Goal: Information Seeking & Learning: Learn about a topic

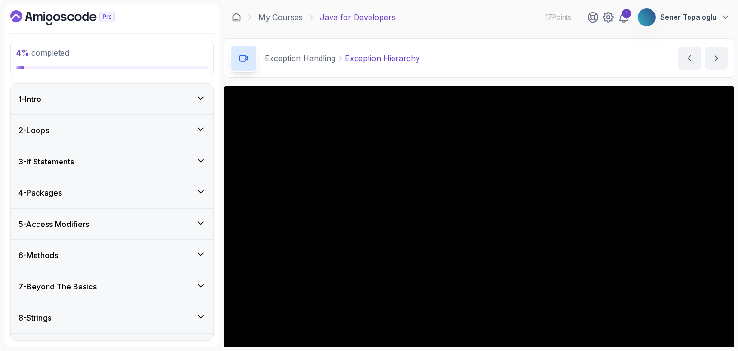
scroll to position [37, 0]
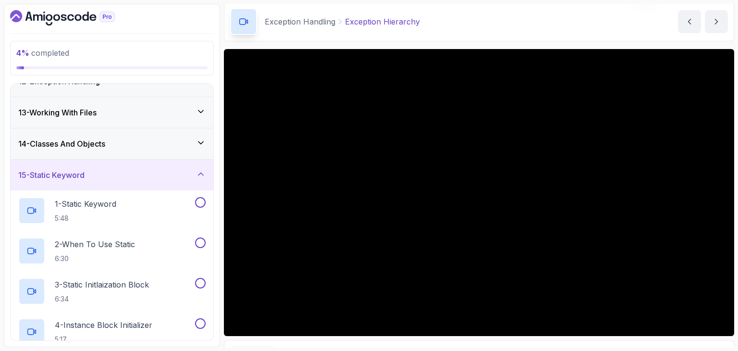
click at [511, 346] on div "Notes Support Any issues?" at bounding box center [384, 353] width 309 height 15
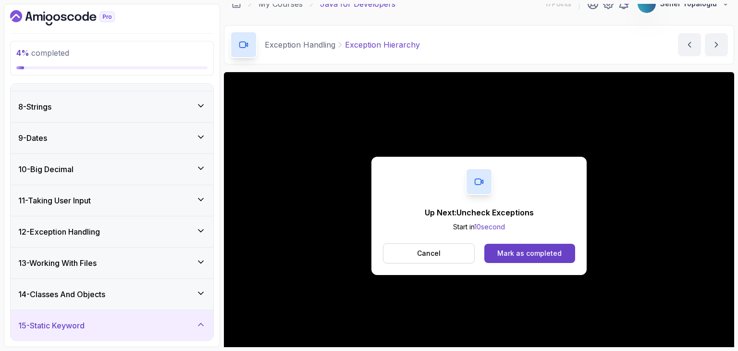
scroll to position [0, 0]
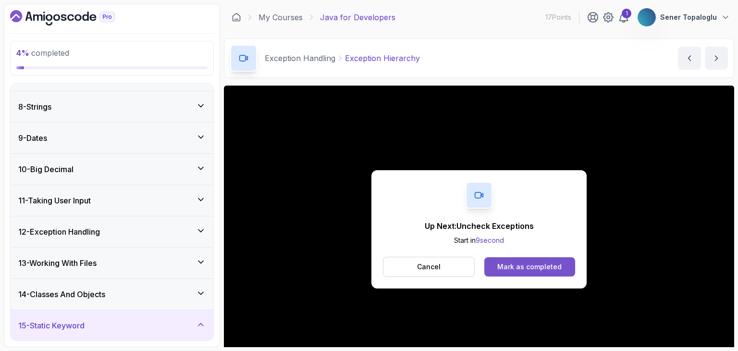
click at [519, 265] on div "Mark as completed" at bounding box center [529, 267] width 64 height 10
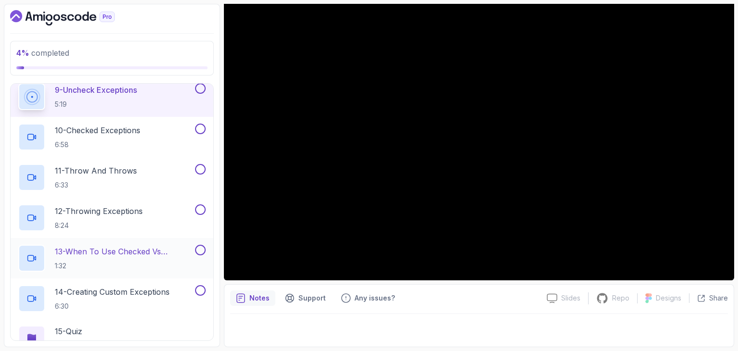
scroll to position [768, 0]
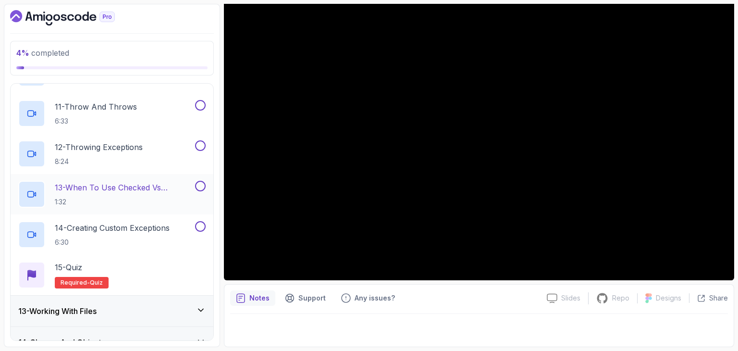
click at [102, 202] on p "1:32" at bounding box center [124, 202] width 138 height 10
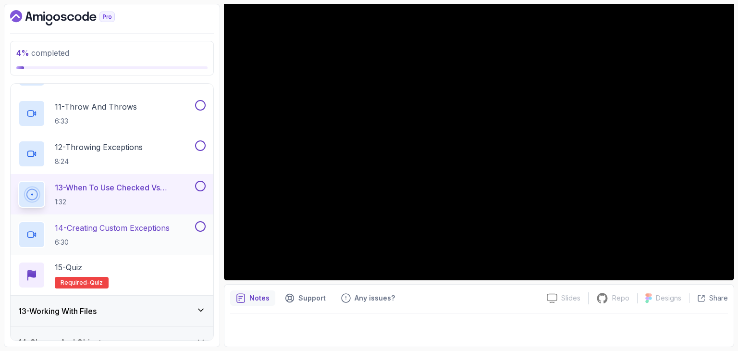
scroll to position [861, 0]
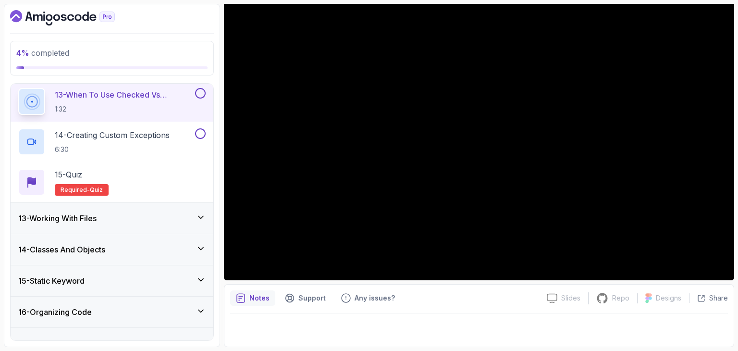
click at [117, 222] on div "13 - Working With Files" at bounding box center [112, 218] width 203 height 31
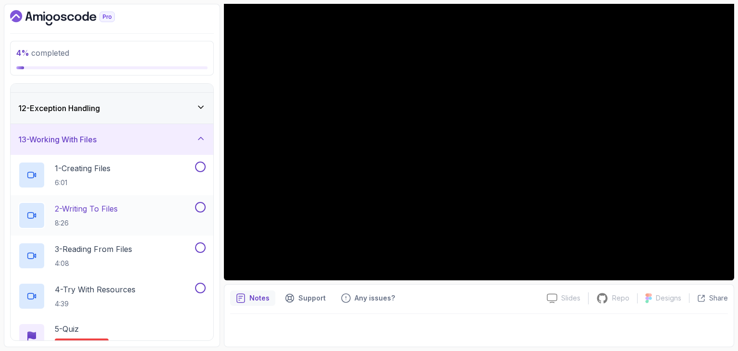
scroll to position [361, 0]
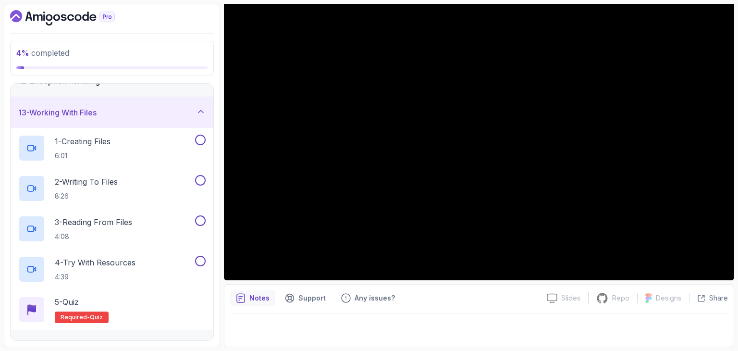
click at [440, 290] on div "Notes Support Any issues?" at bounding box center [384, 297] width 309 height 15
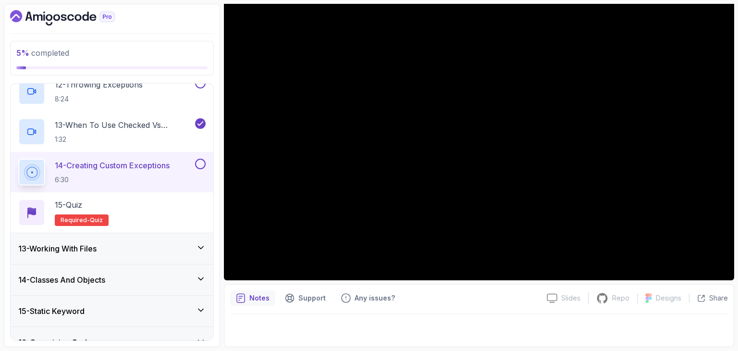
scroll to position [834, 0]
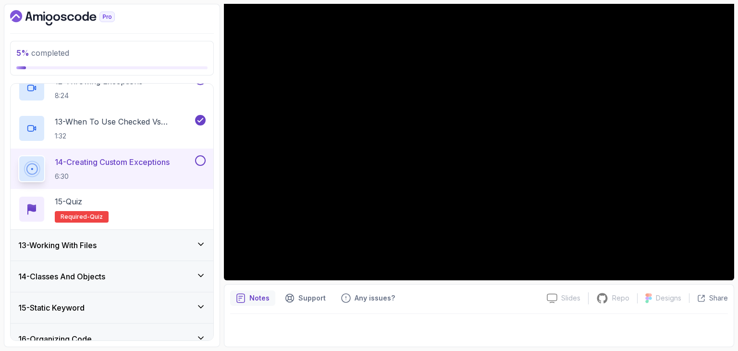
click at [86, 275] on h3 "14 - Classes And Objects" at bounding box center [61, 276] width 87 height 12
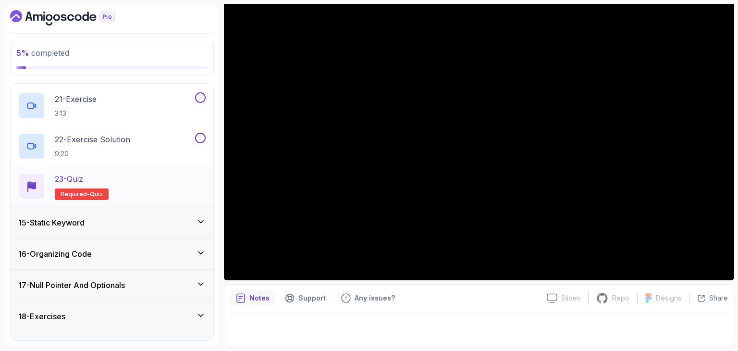
scroll to position [1254, 0]
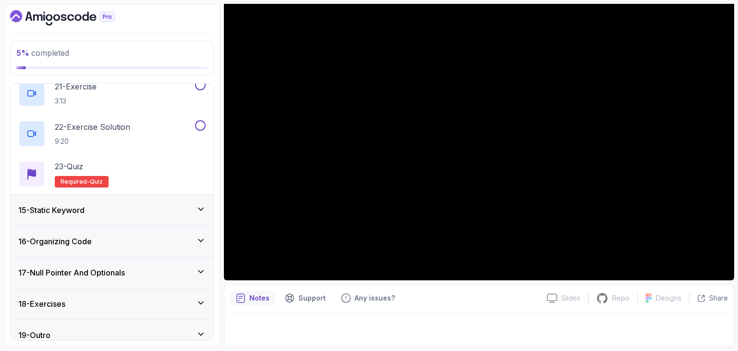
click at [67, 248] on div "16 - Organizing Code" at bounding box center [112, 241] width 203 height 31
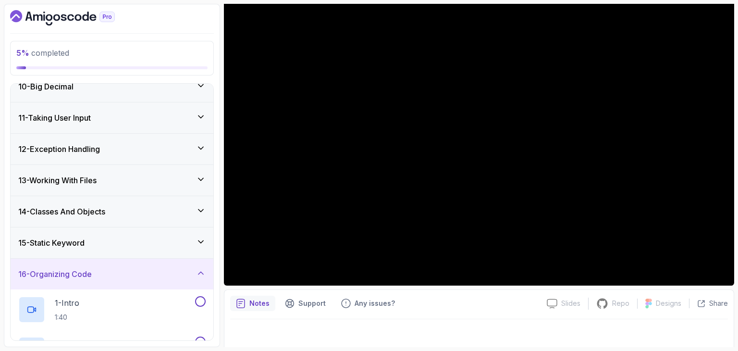
scroll to position [286, 0]
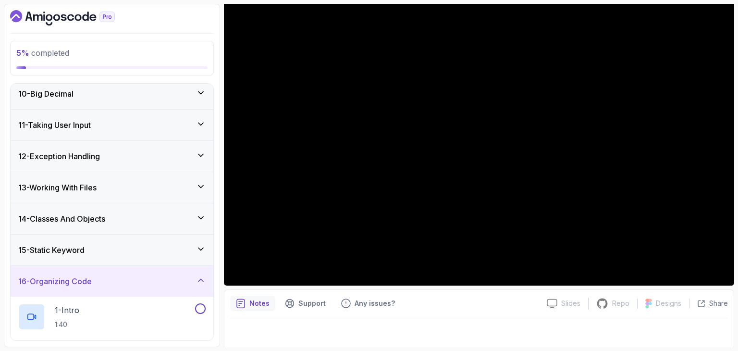
click at [63, 166] on div "12 - Exception Handling" at bounding box center [112, 156] width 203 height 31
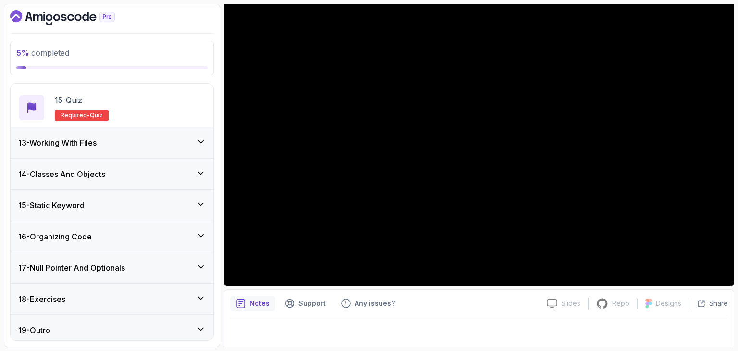
scroll to position [940, 0]
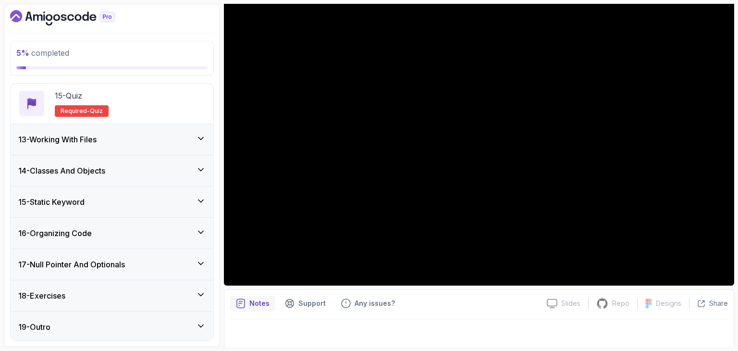
click at [57, 161] on div "14 - Classes And Objects" at bounding box center [112, 170] width 203 height 31
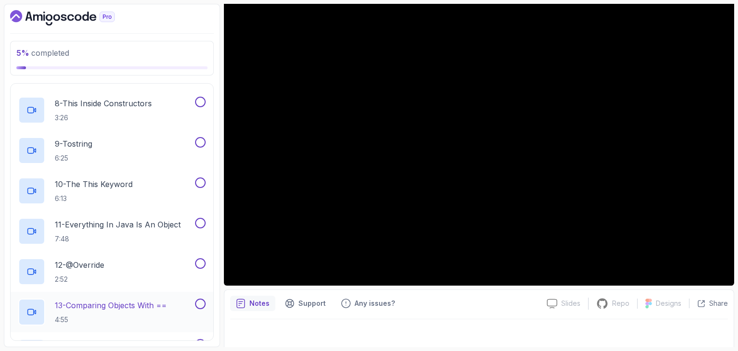
scroll to position [690, 0]
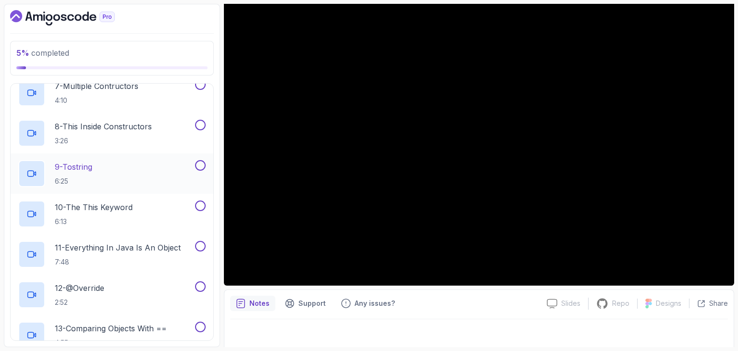
click at [108, 178] on div "9 - Tostring 6:25" at bounding box center [105, 173] width 175 height 27
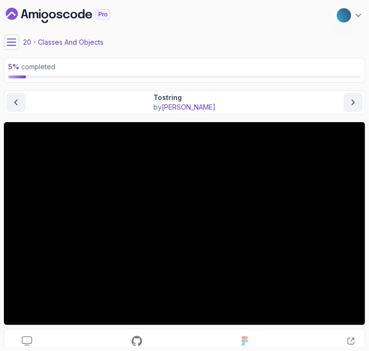
click at [9, 37] on icon at bounding box center [12, 42] width 10 height 10
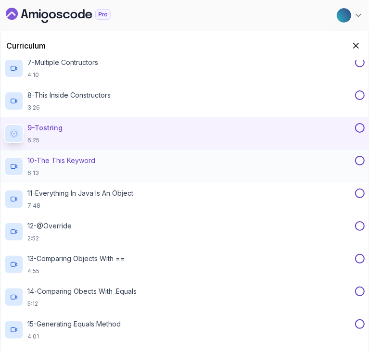
scroll to position [535, 0]
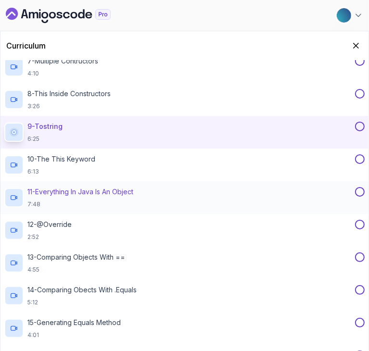
click at [83, 195] on h2 "11 - Everything In Java Is An Object 7:48" at bounding box center [80, 197] width 106 height 21
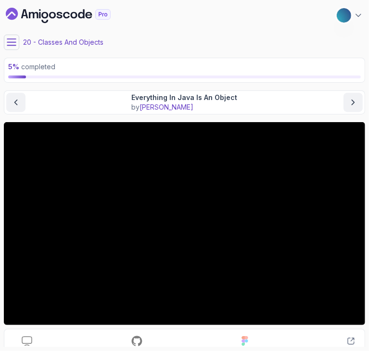
click at [14, 39] on icon at bounding box center [11, 42] width 9 height 6
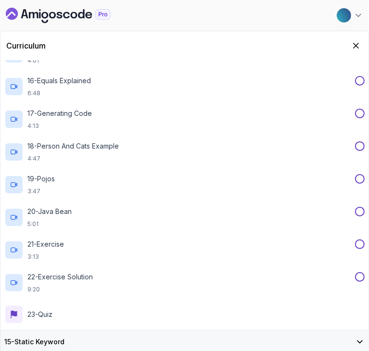
scroll to position [810, 0]
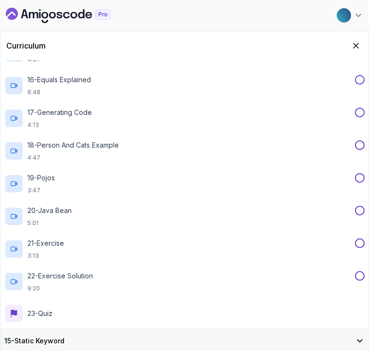
click at [289, 8] on div "My Courses Java for Developers 17 Points 1 Sener Topaloglu" at bounding box center [184, 15] width 361 height 23
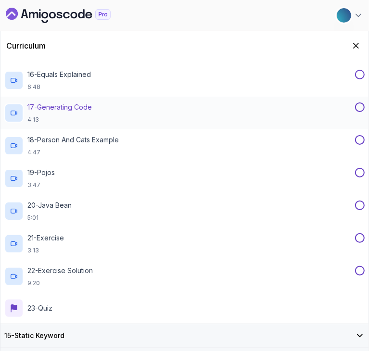
scroll to position [873, 0]
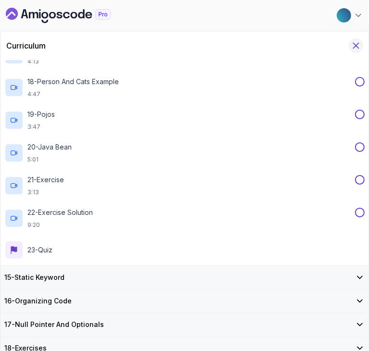
click at [351, 47] on icon "Hide Curriculum for mobile" at bounding box center [355, 45] width 11 height 11
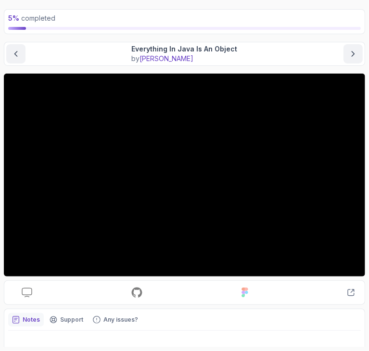
scroll to position [62, 0]
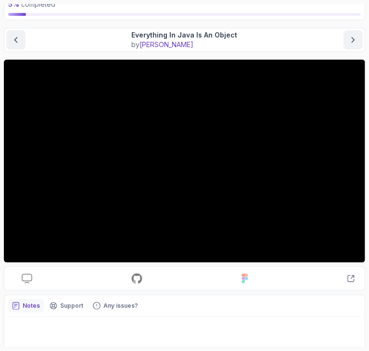
click at [279, 277] on div "Slides Slides not available Repo Repository not available Designs Design not av…" at bounding box center [184, 278] width 341 height 12
click at [351, 280] on icon at bounding box center [350, 278] width 8 height 8
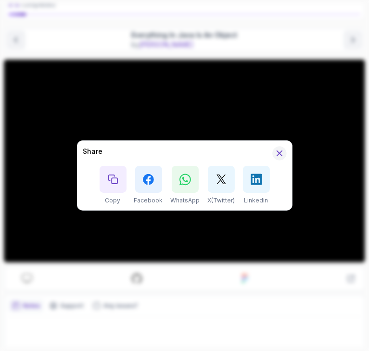
click at [281, 150] on icon "Hide Share modal" at bounding box center [279, 153] width 10 height 10
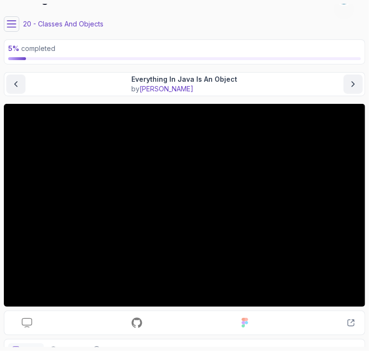
scroll to position [17, 0]
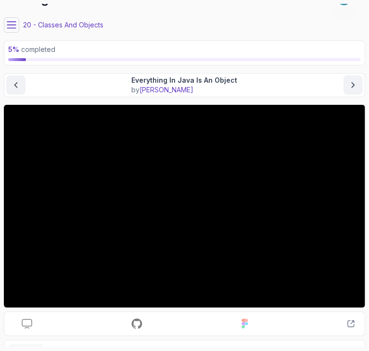
click at [10, 32] on main "My Courses Java for Developers 17 Points 1 Sener Topaloglu 20 - Classes And Obj…" at bounding box center [184, 175] width 361 height 343
click at [10, 29] on button at bounding box center [11, 24] width 15 height 15
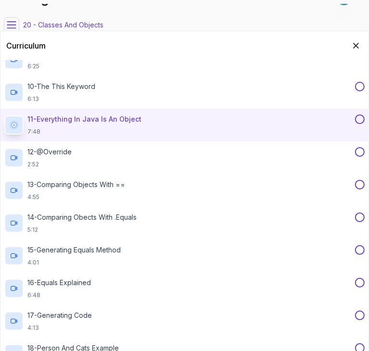
scroll to position [610, 0]
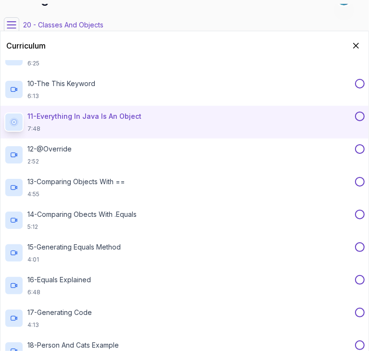
click at [7, 27] on icon at bounding box center [12, 25] width 10 height 10
click at [353, 51] on button "Hide Curriculum for mobile" at bounding box center [355, 45] width 15 height 15
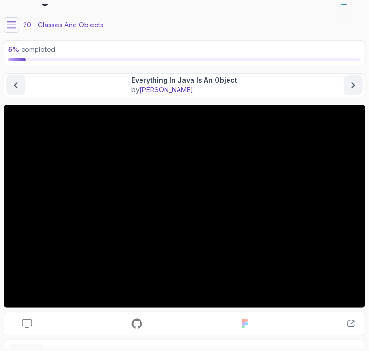
click at [8, 30] on button at bounding box center [11, 24] width 15 height 15
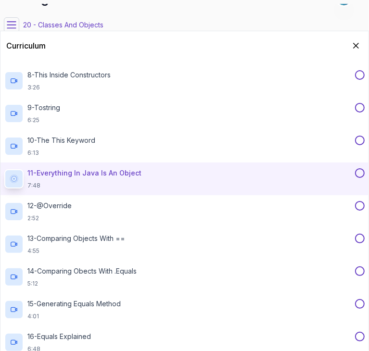
scroll to position [615, 0]
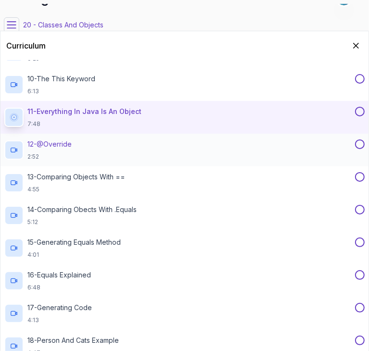
click at [78, 144] on div "12 - @Override 2:52" at bounding box center [178, 149] width 348 height 21
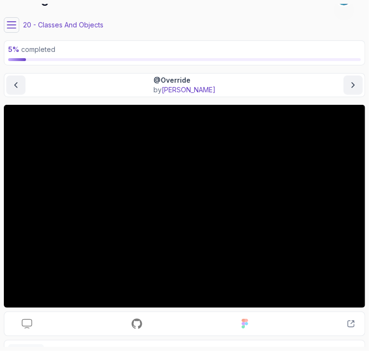
click at [19, 27] on button at bounding box center [11, 24] width 15 height 15
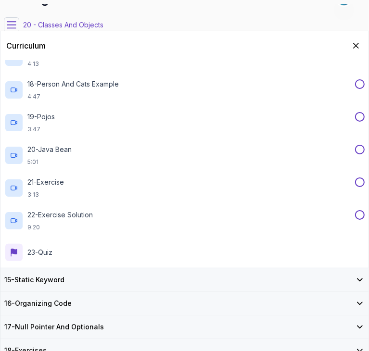
scroll to position [873, 0]
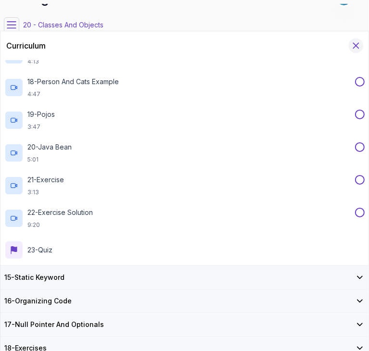
click at [356, 43] on icon "Hide Curriculum for mobile" at bounding box center [355, 45] width 11 height 11
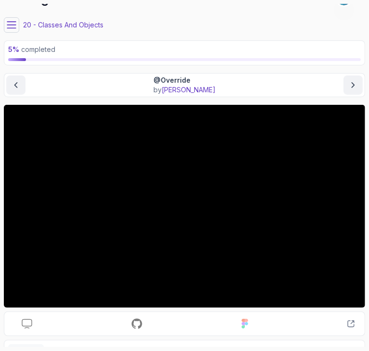
click at [268, 53] on p "5 % completed" at bounding box center [184, 50] width 352 height 10
click at [17, 18] on button at bounding box center [11, 24] width 15 height 15
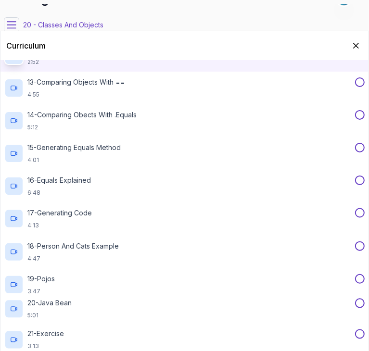
scroll to position [689, 0]
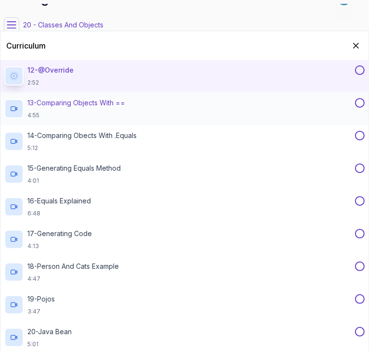
click at [95, 95] on div "13 - Comparing Objects With == 4:55" at bounding box center [184, 108] width 368 height 33
click at [98, 102] on p "13 - Comparing Objects With ==" at bounding box center [76, 103] width 98 height 10
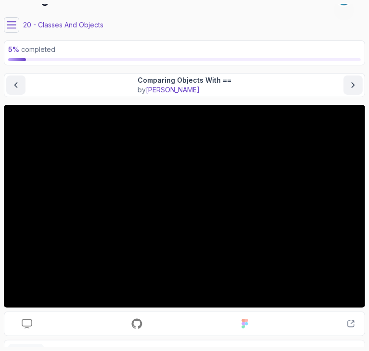
click at [18, 24] on button at bounding box center [11, 24] width 15 height 15
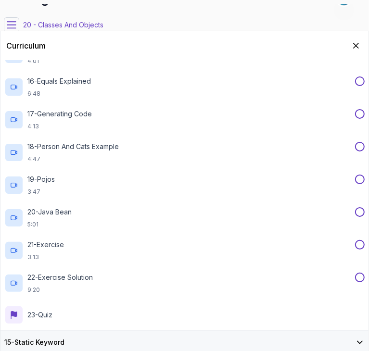
scroll to position [873, 0]
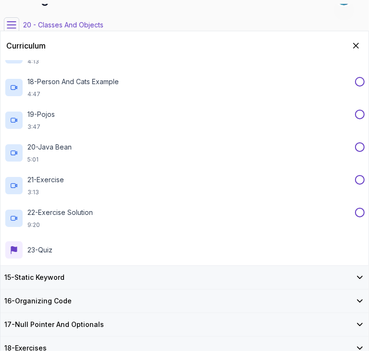
click at [35, 270] on div "15 - Static Keyword" at bounding box center [184, 277] width 368 height 23
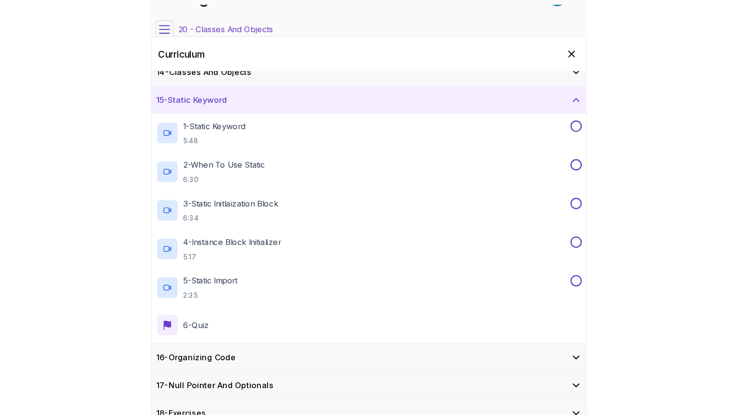
scroll to position [318, 0]
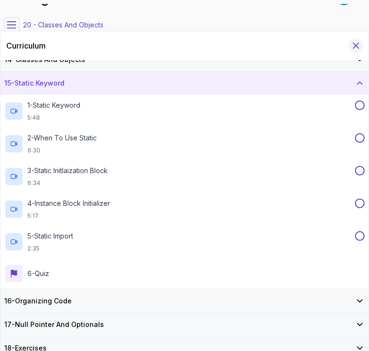
click at [358, 49] on icon "Hide Curriculum for mobile" at bounding box center [355, 45] width 11 height 11
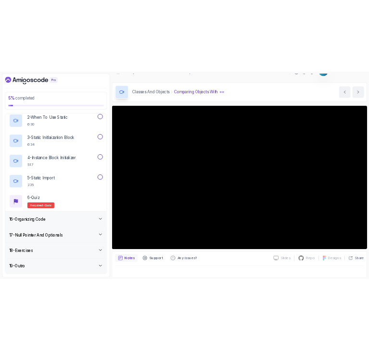
scroll to position [512, 0]
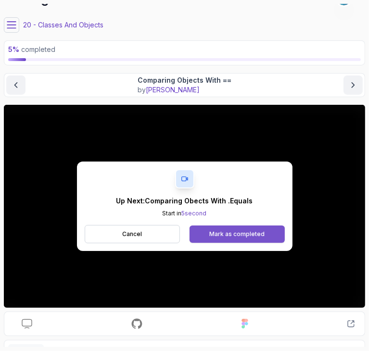
click at [213, 237] on button "Mark as completed" at bounding box center [236, 233] width 95 height 17
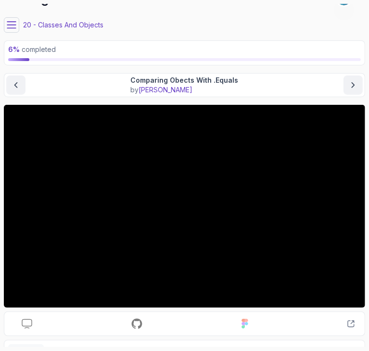
click at [15, 24] on icon at bounding box center [11, 25] width 9 height 6
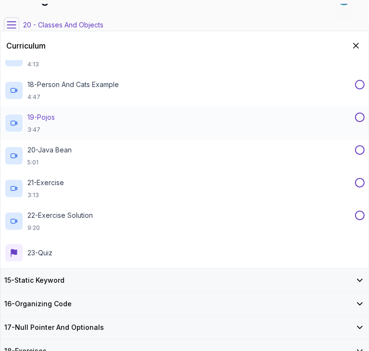
scroll to position [873, 0]
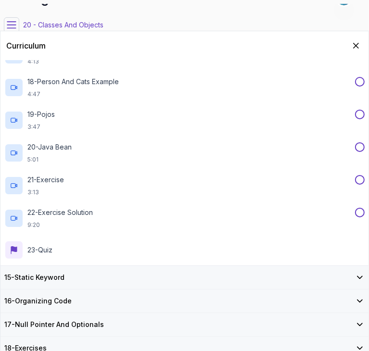
click at [33, 283] on div "15 - Static Keyword" at bounding box center [184, 277] width 368 height 23
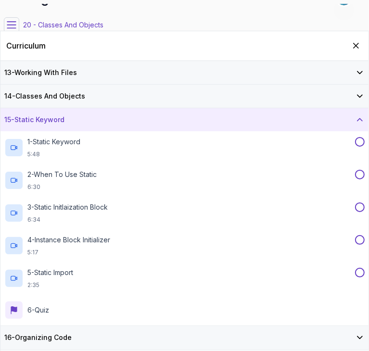
scroll to position [318, 0]
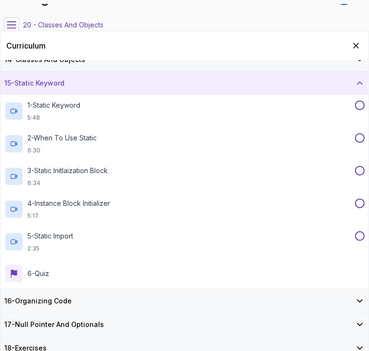
click at [8, 25] on icon at bounding box center [12, 25] width 10 height 10
click at [10, 25] on icon at bounding box center [11, 25] width 9 height 6
click at [350, 41] on div "Curriculum" at bounding box center [184, 45] width 368 height 29
click at [352, 43] on icon "Hide Curriculum for mobile" at bounding box center [355, 45] width 11 height 11
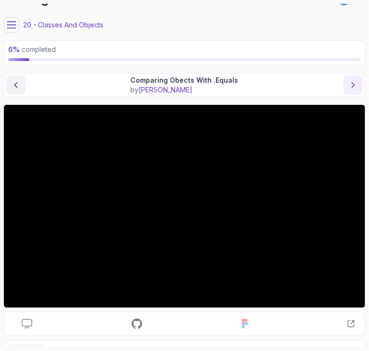
click at [353, 82] on icon "next content" at bounding box center [353, 85] width 10 height 10
click at [350, 88] on icon "next content" at bounding box center [353, 85] width 10 height 10
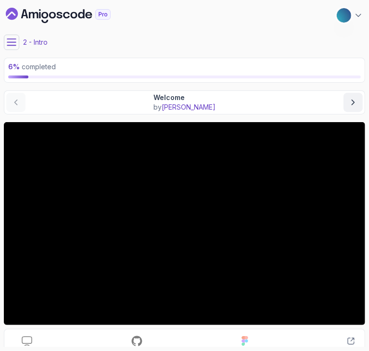
click at [7, 40] on icon at bounding box center [12, 42] width 10 height 10
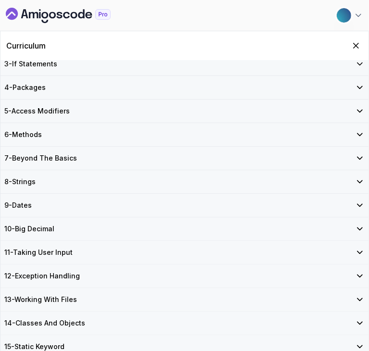
scroll to position [187, 0]
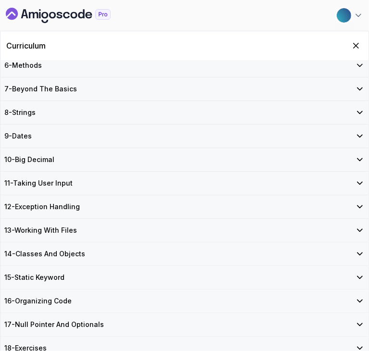
click at [49, 250] on h3 "14 - Classes And Objects" at bounding box center [44, 254] width 81 height 10
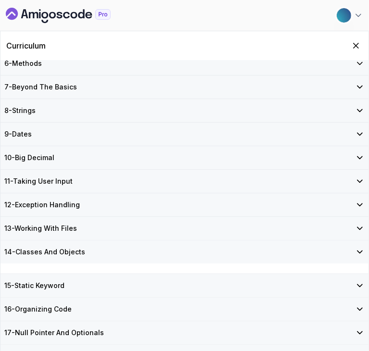
scroll to position [124, 0]
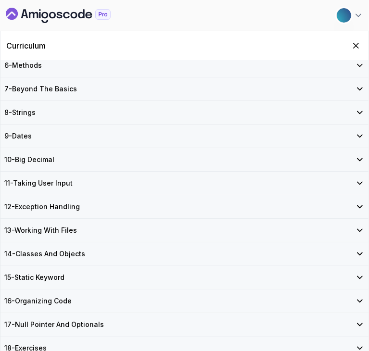
click at [49, 250] on h3 "14 - Classes And Objects" at bounding box center [44, 254] width 81 height 10
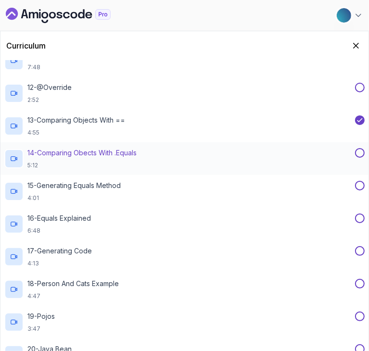
scroll to position [676, 0]
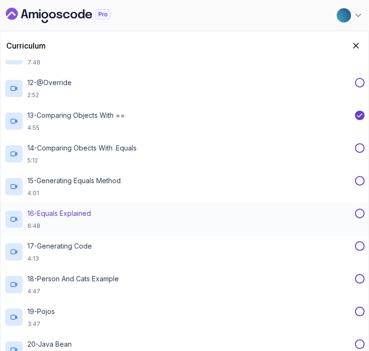
click at [54, 214] on p "16 - Equals Explained" at bounding box center [58, 214] width 63 height 10
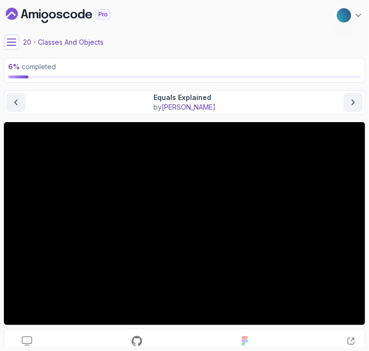
click at [15, 45] on icon at bounding box center [11, 42] width 9 height 6
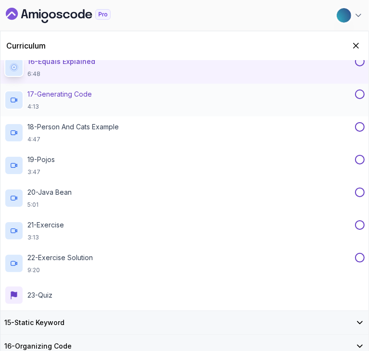
scroll to position [873, 0]
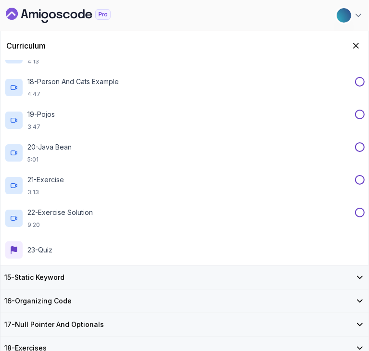
click at [35, 279] on h3 "15 - Static Keyword" at bounding box center [34, 277] width 60 height 10
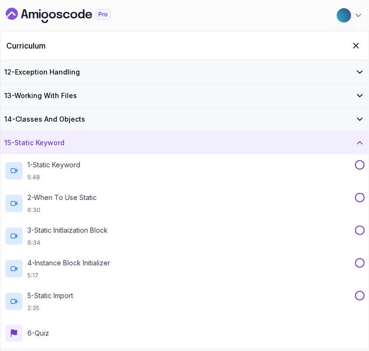
scroll to position [273, 0]
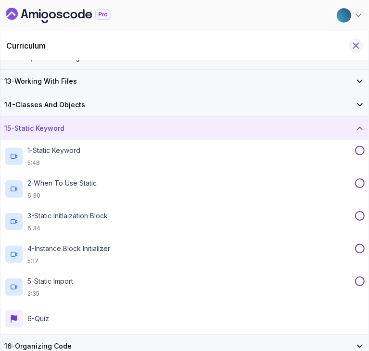
click at [352, 43] on icon "Hide Curriculum for mobile" at bounding box center [355, 45] width 11 height 11
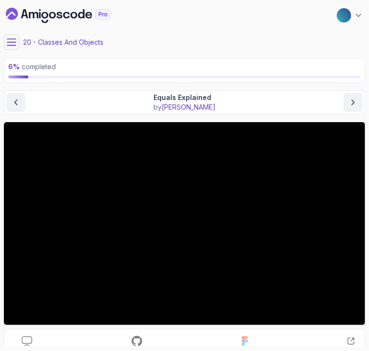
click at [192, 328] on div "Slides Slides not available Repo Repository not available Designs Design not av…" at bounding box center [184, 262] width 361 height 281
click at [351, 102] on icon "next content" at bounding box center [353, 103] width 10 height 10
click at [8, 45] on icon at bounding box center [12, 42] width 10 height 10
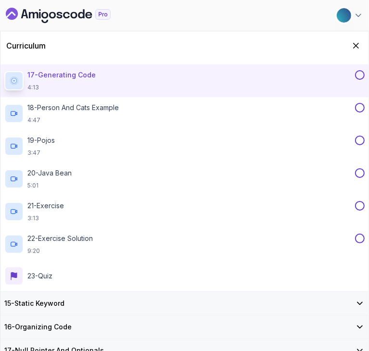
scroll to position [845, 0]
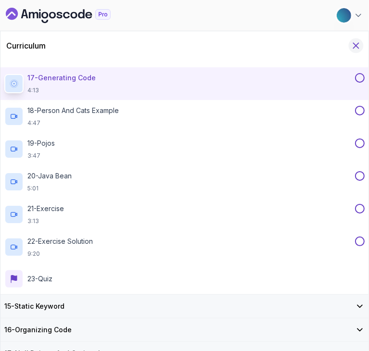
click at [359, 46] on icon "Hide Curriculum for mobile" at bounding box center [355, 45] width 11 height 11
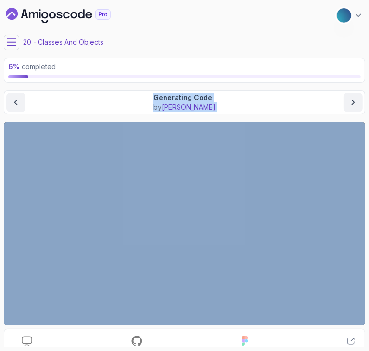
click at [289, 76] on main "My Courses Java for Developers 27 Points 1 Sener Topaloglu 20 - Classes And Obj…" at bounding box center [184, 175] width 361 height 343
click at [358, 99] on button "next content" at bounding box center [352, 102] width 19 height 19
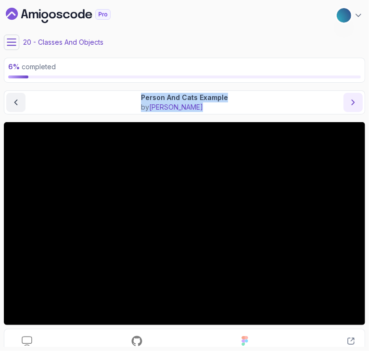
click at [357, 100] on icon "next content" at bounding box center [353, 103] width 10 height 10
click at [14, 46] on icon at bounding box center [12, 42] width 10 height 10
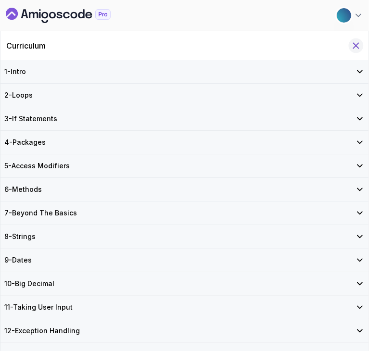
click at [360, 43] on icon "Hide Curriculum for mobile" at bounding box center [355, 45] width 11 height 11
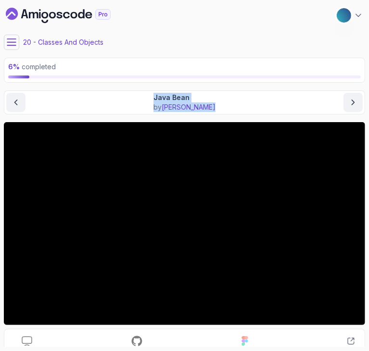
click at [12, 49] on button at bounding box center [11, 42] width 15 height 15
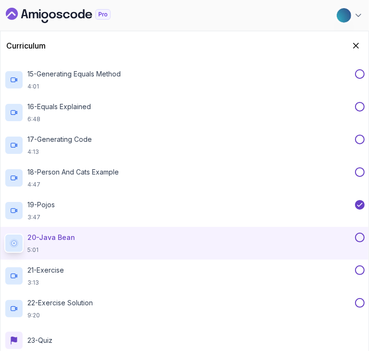
scroll to position [873, 0]
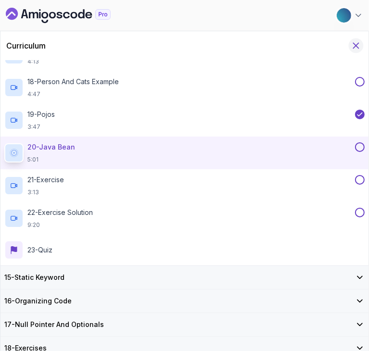
click at [355, 49] on icon "Hide Curriculum for mobile" at bounding box center [355, 45] width 11 height 11
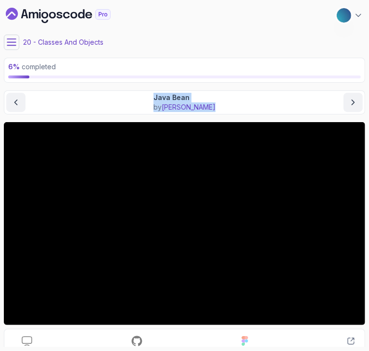
click at [5, 43] on button at bounding box center [11, 42] width 15 height 15
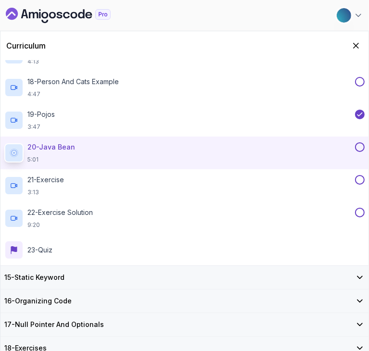
click at [37, 273] on h3 "15 - Static Keyword" at bounding box center [34, 277] width 60 height 10
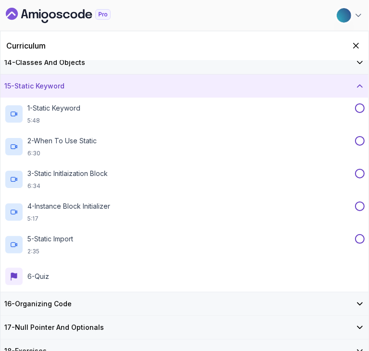
scroll to position [318, 0]
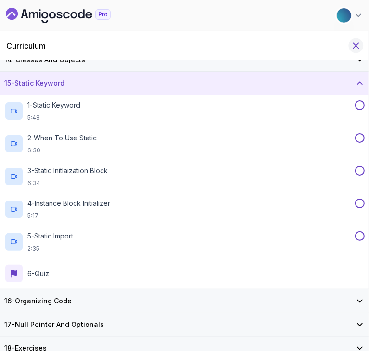
click at [351, 41] on icon "Hide Curriculum for mobile" at bounding box center [355, 45] width 11 height 11
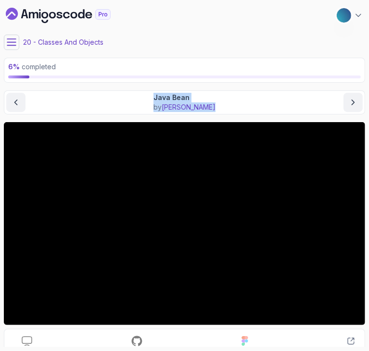
click at [11, 35] on button at bounding box center [11, 42] width 15 height 15
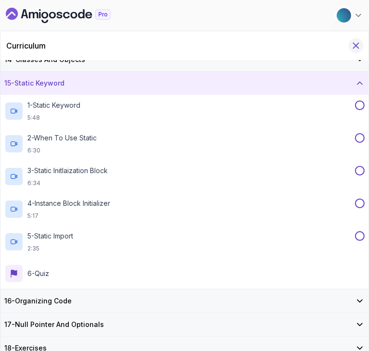
click at [354, 47] on icon "Hide Curriculum for mobile" at bounding box center [355, 45] width 11 height 11
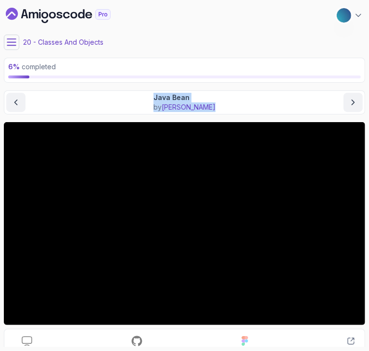
click at [7, 38] on icon at bounding box center [12, 42] width 10 height 10
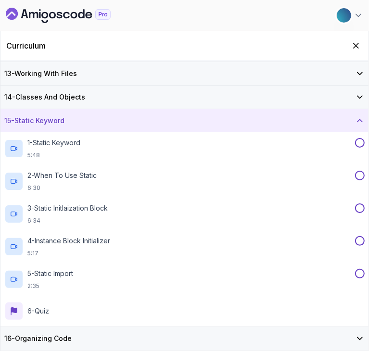
scroll to position [290, 0]
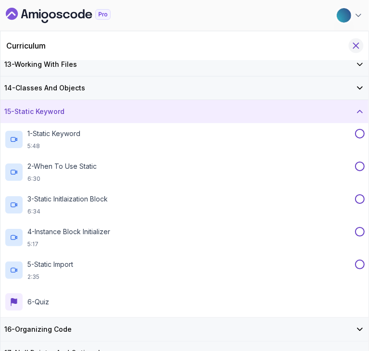
click at [361, 43] on button "Hide Curriculum for mobile" at bounding box center [355, 45] width 15 height 15
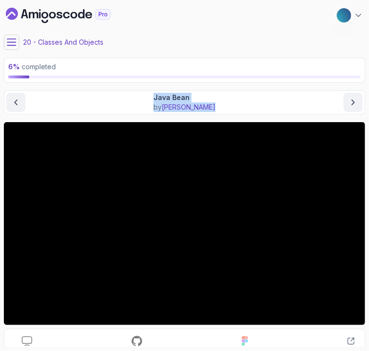
scroll to position [83, 0]
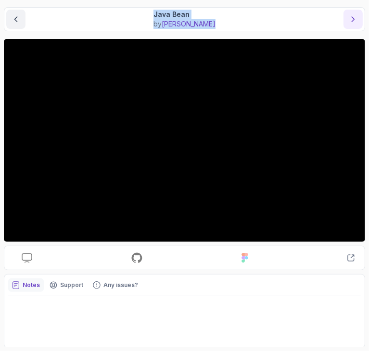
click at [348, 19] on icon "next content" at bounding box center [353, 19] width 10 height 10
click at [355, 15] on icon "next content" at bounding box center [353, 19] width 10 height 10
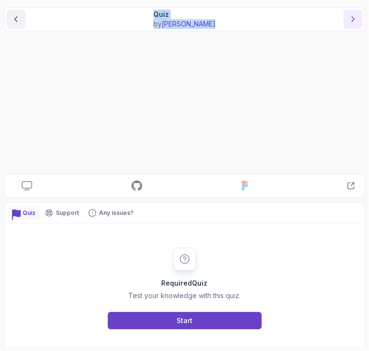
scroll to position [28, 0]
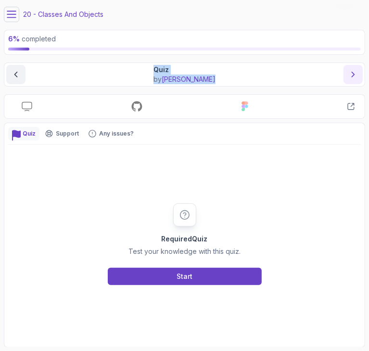
click at [343, 79] on button "next content" at bounding box center [352, 74] width 19 height 19
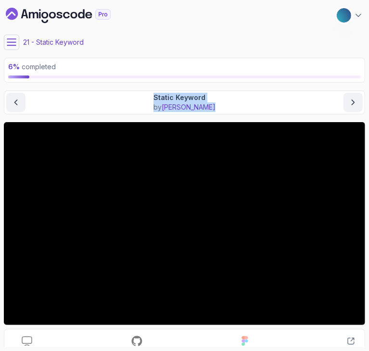
click at [4, 37] on button at bounding box center [11, 42] width 15 height 15
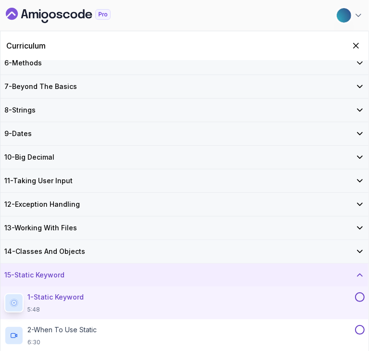
scroll to position [318, 0]
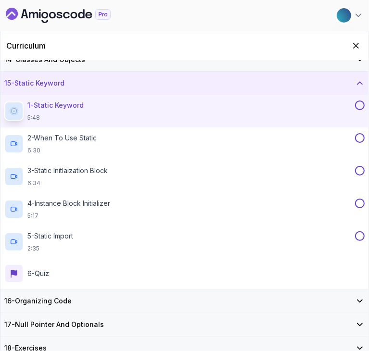
click at [52, 291] on div "16 - Organizing Code" at bounding box center [184, 300] width 368 height 23
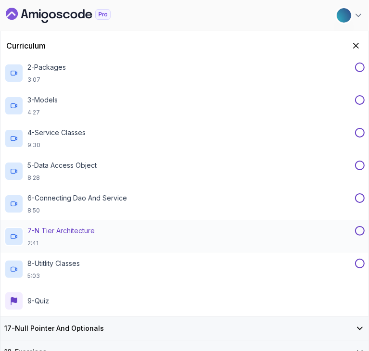
scroll to position [416, 0]
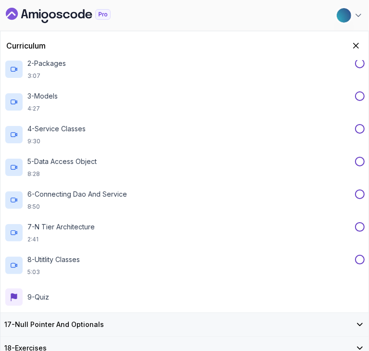
click at [42, 325] on h3 "17 - Null Pointer And Optionals" at bounding box center [53, 325] width 99 height 10
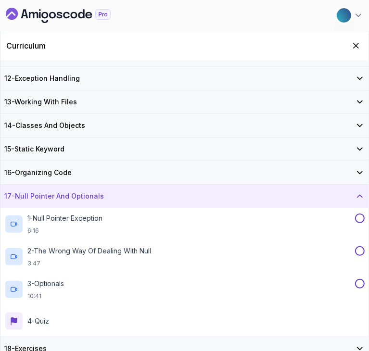
scroll to position [253, 0]
click at [352, 42] on icon "Hide Curriculum for mobile" at bounding box center [355, 45] width 11 height 11
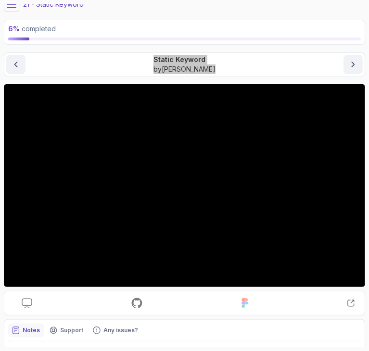
scroll to position [54, 0]
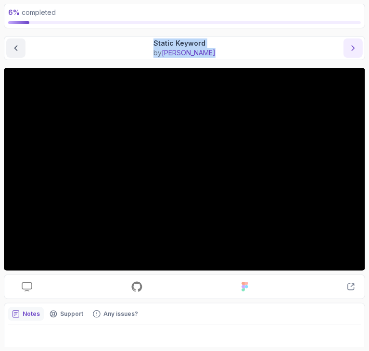
click at [348, 47] on icon "next content" at bounding box center [353, 48] width 10 height 10
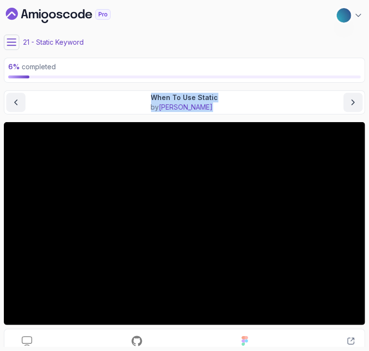
click at [10, 37] on icon at bounding box center [12, 42] width 10 height 10
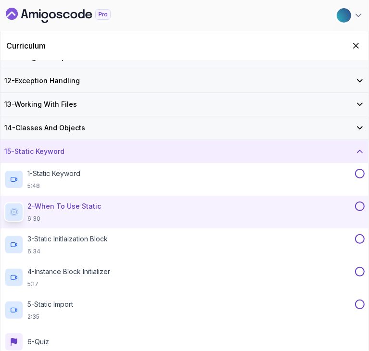
scroll to position [318, 0]
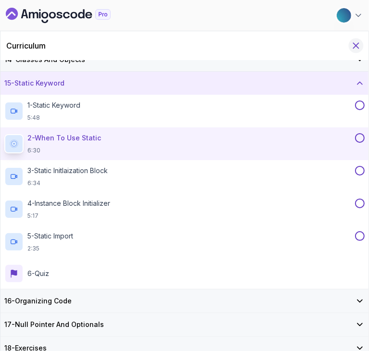
click at [357, 47] on icon "Hide Curriculum for mobile" at bounding box center [355, 45] width 5 height 5
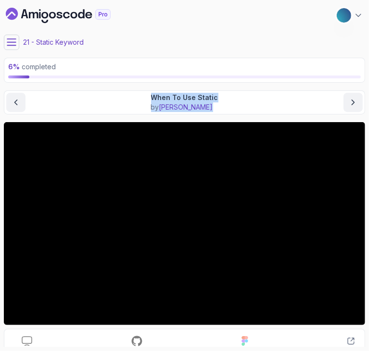
click at [9, 37] on icon at bounding box center [12, 42] width 10 height 10
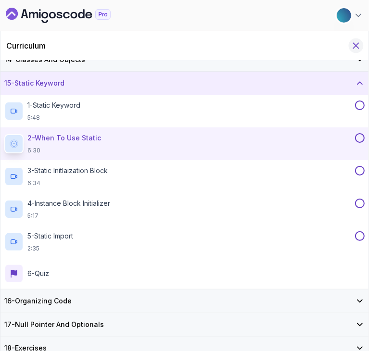
click at [355, 45] on icon "Hide Curriculum for mobile" at bounding box center [355, 45] width 5 height 5
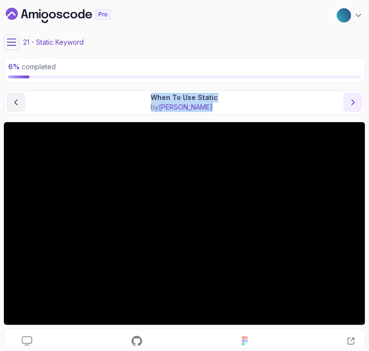
click at [348, 106] on icon "next content" at bounding box center [353, 103] width 10 height 10
click at [11, 45] on icon at bounding box center [11, 42] width 9 height 6
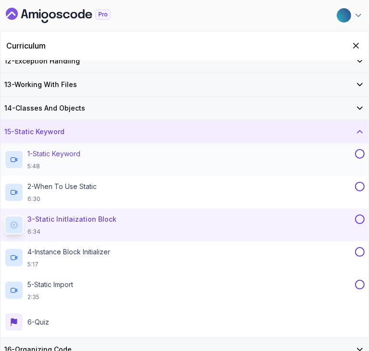
scroll to position [318, 0]
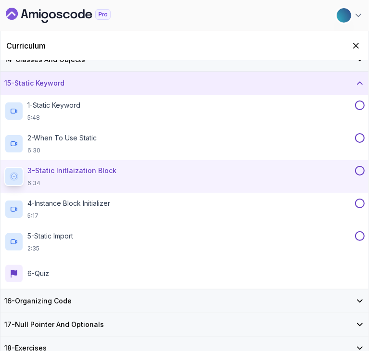
click at [46, 316] on div "17 - Null Pointer And Optionals" at bounding box center [184, 324] width 368 height 23
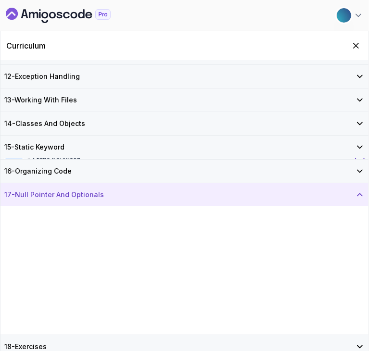
scroll to position [253, 0]
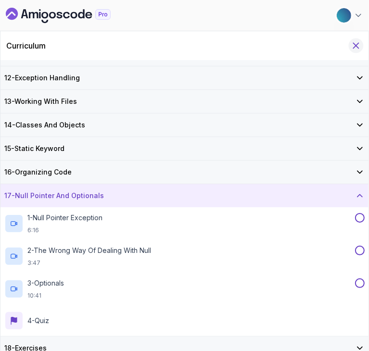
click at [359, 45] on icon "Hide Curriculum for mobile" at bounding box center [355, 45] width 11 height 11
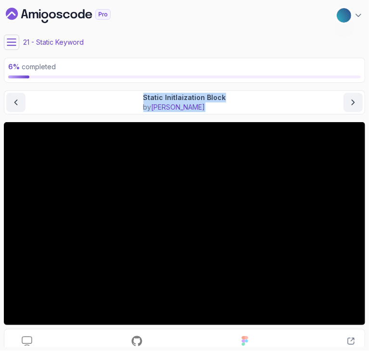
click at [12, 43] on icon at bounding box center [12, 42] width 10 height 10
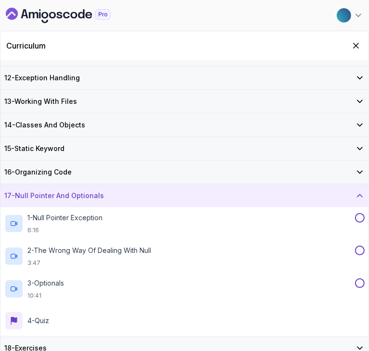
click at [42, 11] on icon "Dashboard" at bounding box center [58, 15] width 105 height 15
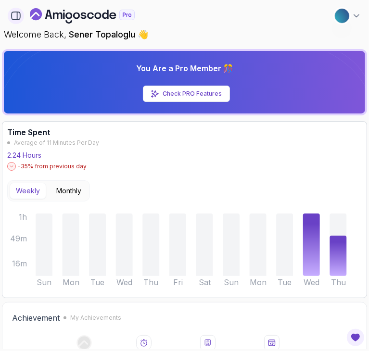
click at [15, 14] on icon "button" at bounding box center [16, 16] width 11 height 11
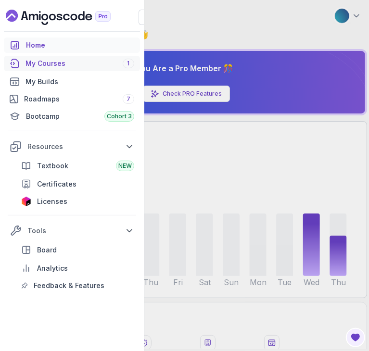
click at [44, 66] on div "My Courses 1" at bounding box center [79, 64] width 109 height 10
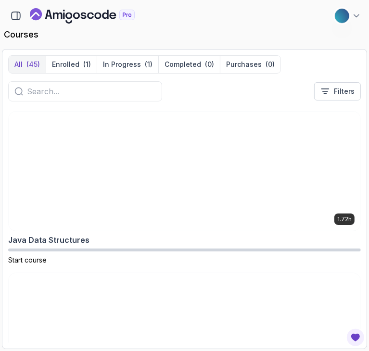
scroll to position [2256, 0]
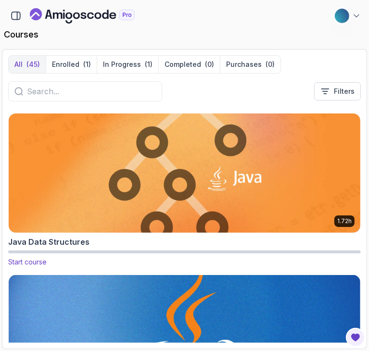
click at [76, 168] on img at bounding box center [184, 173] width 369 height 125
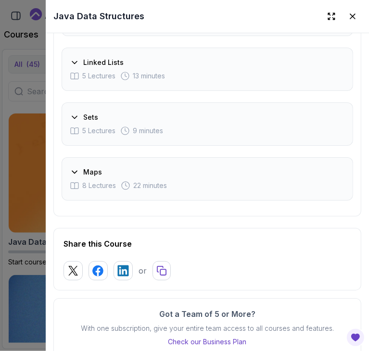
scroll to position [1765, 0]
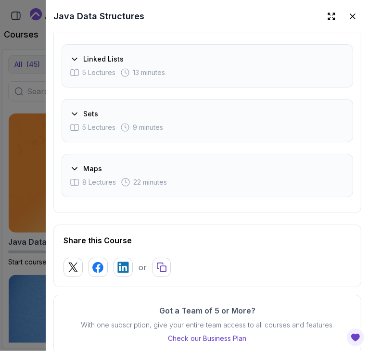
click at [92, 181] on span "8 Lectures" at bounding box center [99, 182] width 34 height 10
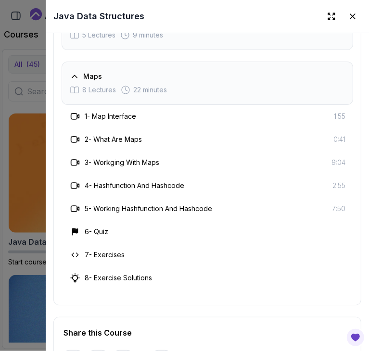
scroll to position [1672, 0]
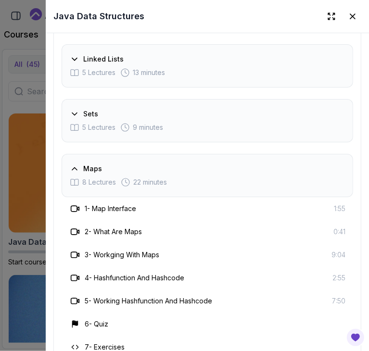
click at [94, 126] on span "5 Lectures" at bounding box center [98, 128] width 33 height 10
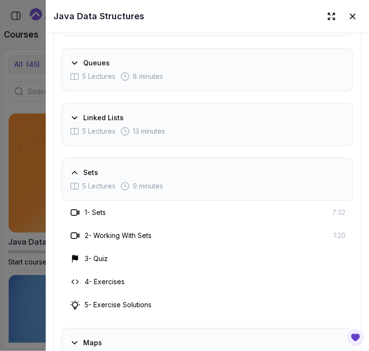
scroll to position [1609, 0]
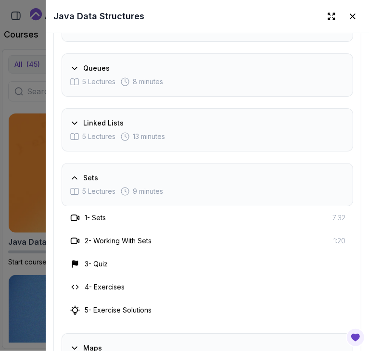
click at [84, 118] on div "Linked Lists 5 Lectures 13 minutes" at bounding box center [206, 129] width 291 height 43
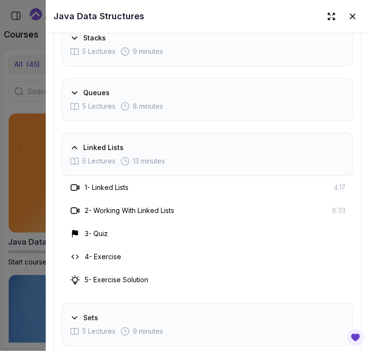
scroll to position [1581, 0]
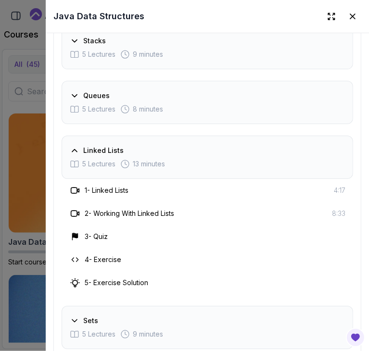
click at [79, 98] on div "Queues" at bounding box center [90, 96] width 40 height 10
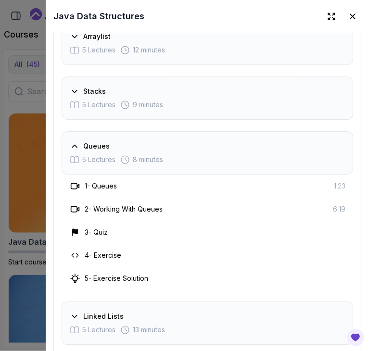
scroll to position [1530, 0]
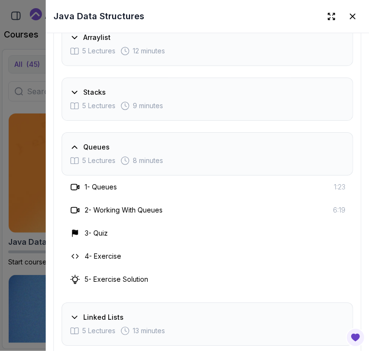
click at [79, 96] on div "Stacks" at bounding box center [88, 92] width 36 height 10
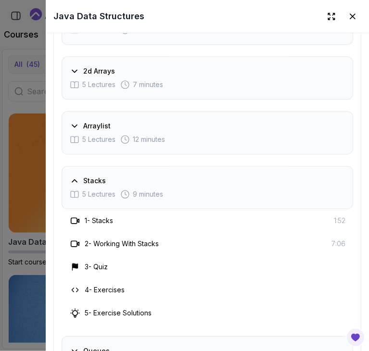
scroll to position [1436, 0]
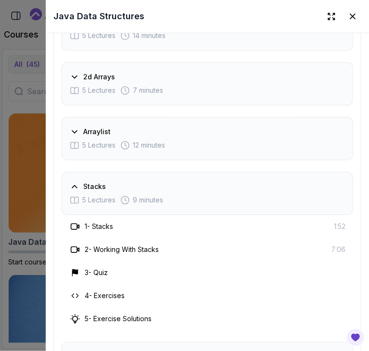
click at [83, 123] on div "Arraylist 5 Lectures 12 minutes" at bounding box center [206, 138] width 291 height 43
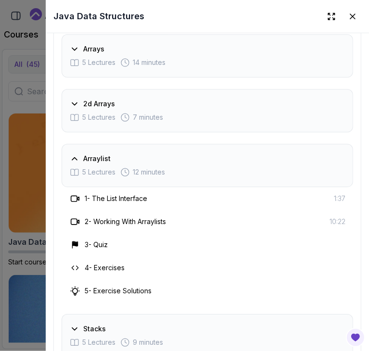
scroll to position [1407, 0]
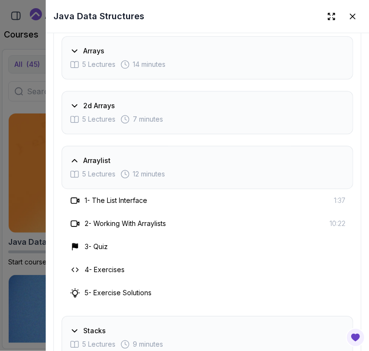
click at [82, 111] on div "2d Arrays" at bounding box center [92, 106] width 45 height 10
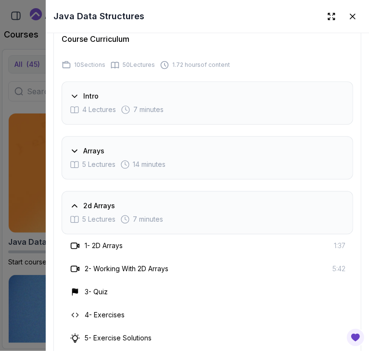
scroll to position [1301, 0]
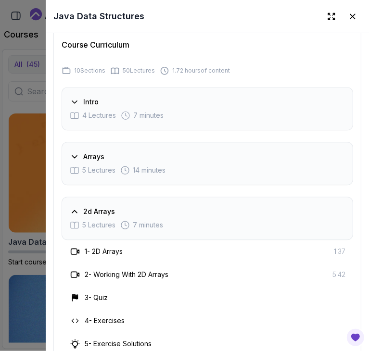
click at [81, 156] on div "Arrays" at bounding box center [87, 157] width 35 height 10
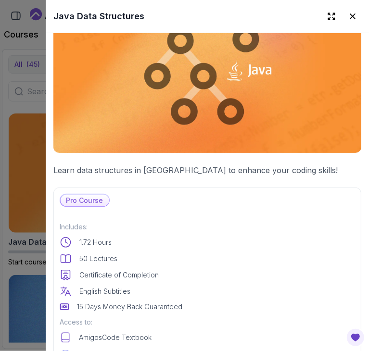
scroll to position [0, 0]
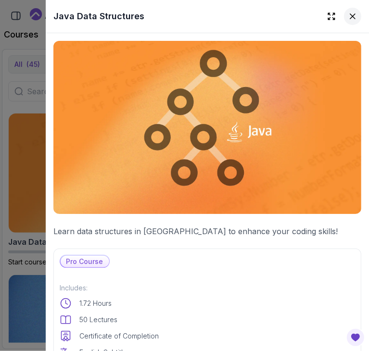
click at [347, 14] on icon at bounding box center [352, 17] width 10 height 10
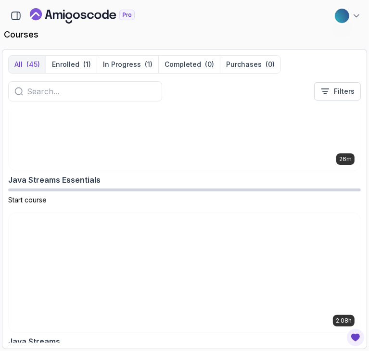
scroll to position [3454, 0]
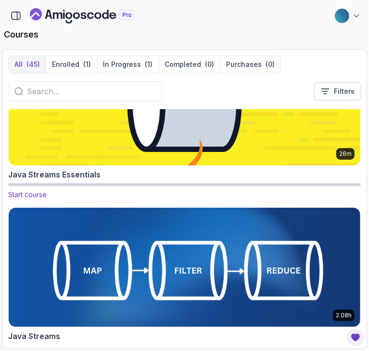
click at [60, 136] on img at bounding box center [184, 105] width 369 height 125
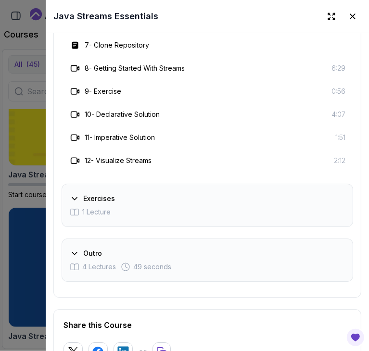
scroll to position [1545, 0]
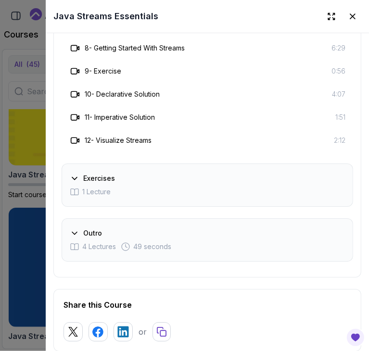
click at [79, 238] on icon at bounding box center [75, 233] width 10 height 10
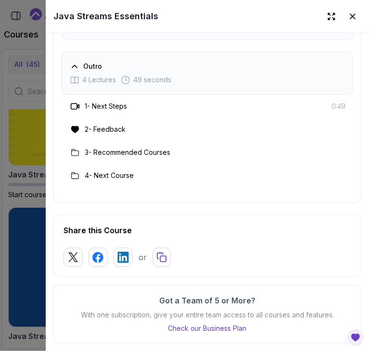
scroll to position [1440, 0]
click at [42, 102] on div at bounding box center [184, 175] width 369 height 351
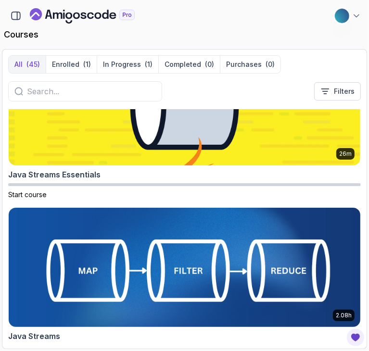
click at [46, 265] on img at bounding box center [184, 267] width 369 height 125
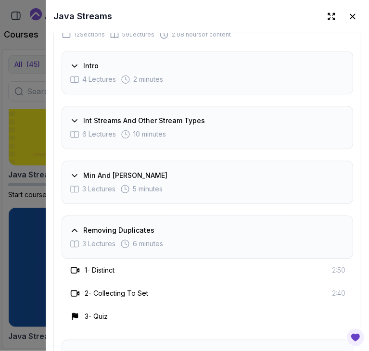
scroll to position [1279, 0]
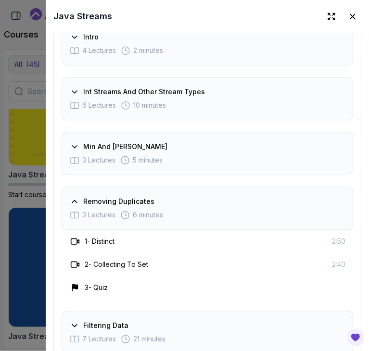
click at [104, 97] on h3 "Int Streams And Other Stream Types" at bounding box center [144, 92] width 122 height 10
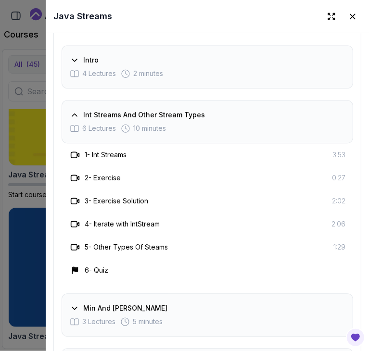
scroll to position [1254, 0]
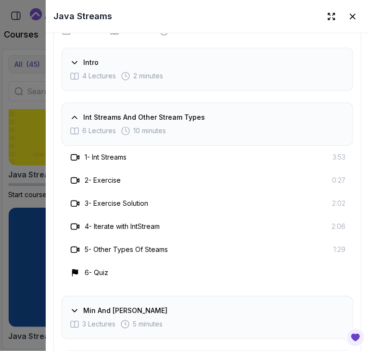
click at [96, 67] on h3 "Intro" at bounding box center [90, 63] width 15 height 10
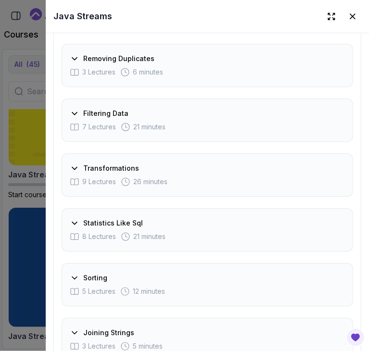
scroll to position [1520, 0]
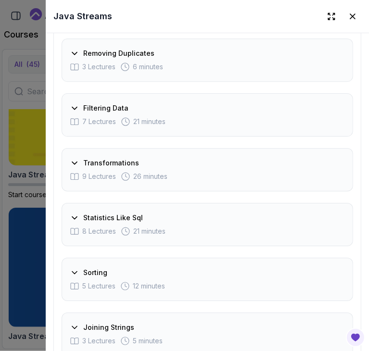
click at [92, 163] on div "Transformations 9 Lectures 26 minutes" at bounding box center [206, 169] width 291 height 43
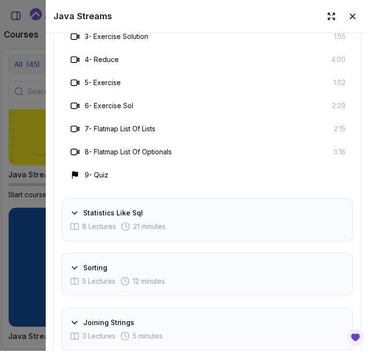
scroll to position [1642, 0]
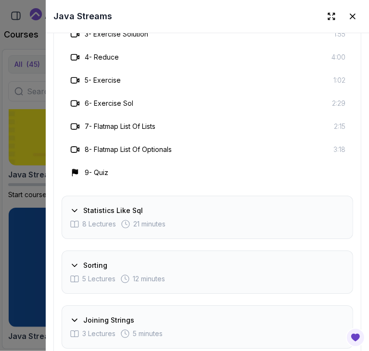
click at [101, 215] on h3 "Statistics Like Sql" at bounding box center [113, 211] width 60 height 10
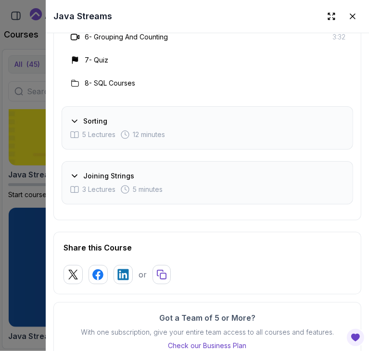
scroll to position [1764, 0]
click at [88, 125] on h3 "Sorting" at bounding box center [95, 121] width 24 height 10
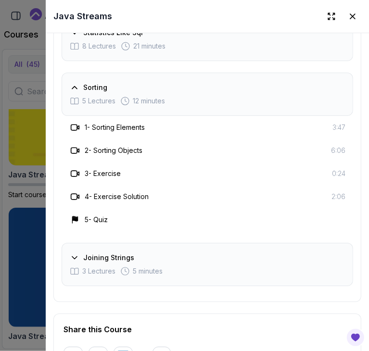
scroll to position [1502, 0]
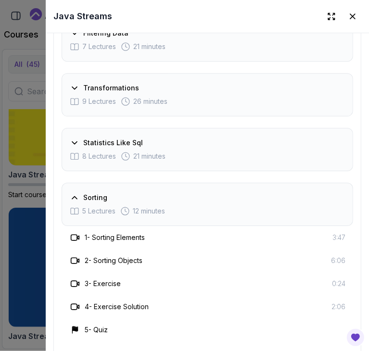
click at [88, 143] on div "Statistics Like Sql 8 Lectures 21 minutes" at bounding box center [206, 149] width 291 height 43
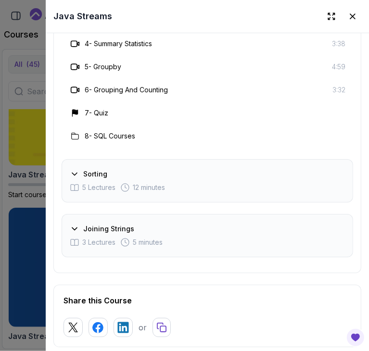
scroll to position [1793, 0]
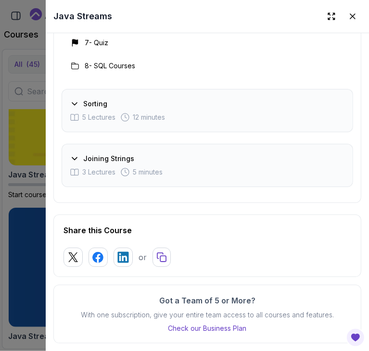
click at [89, 156] on h3 "Joining Strings" at bounding box center [108, 159] width 51 height 10
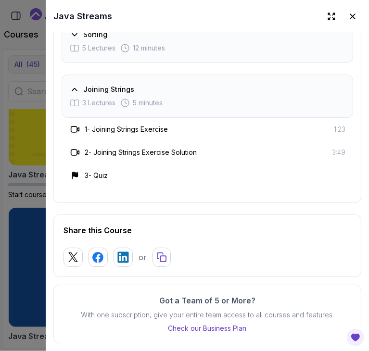
scroll to position [1677, 0]
click at [38, 169] on div at bounding box center [184, 175] width 369 height 351
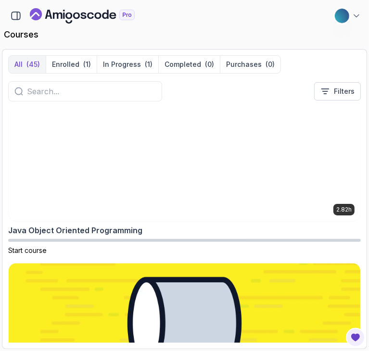
scroll to position [3152, 0]
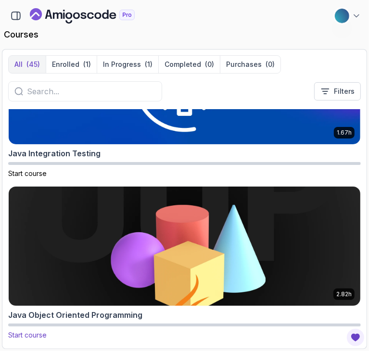
click at [49, 266] on img at bounding box center [184, 246] width 369 height 125
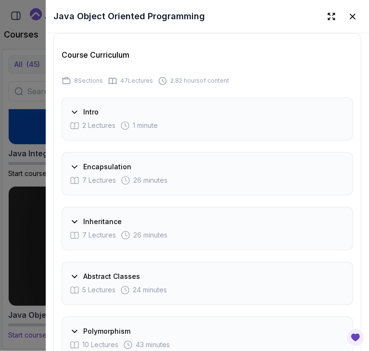
scroll to position [1252, 0]
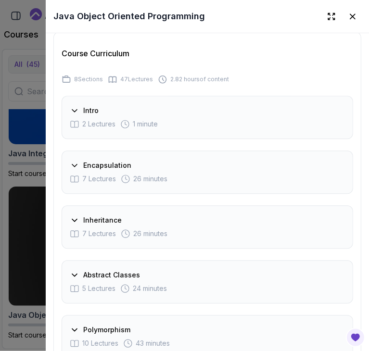
click at [73, 164] on icon at bounding box center [74, 165] width 5 height 2
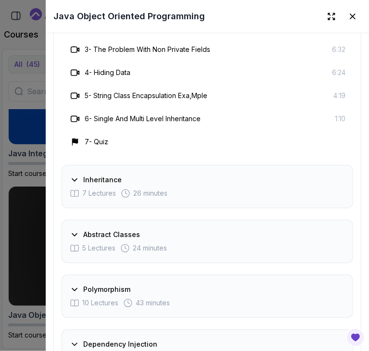
scroll to position [1473, 0]
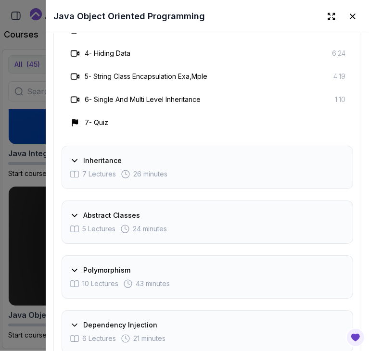
click at [96, 162] on div "Inheritance 7 Lectures 26 minutes" at bounding box center [206, 167] width 291 height 43
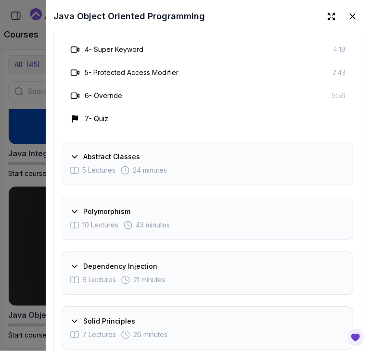
scroll to position [1532, 0]
click at [92, 154] on h3 "Abstract Classes" at bounding box center [111, 156] width 57 height 10
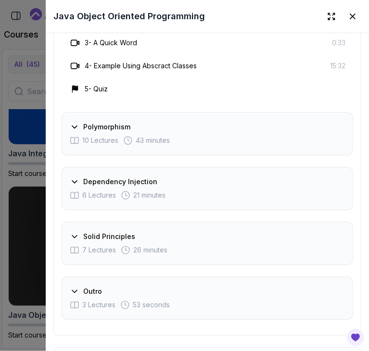
scroll to position [1576, 0]
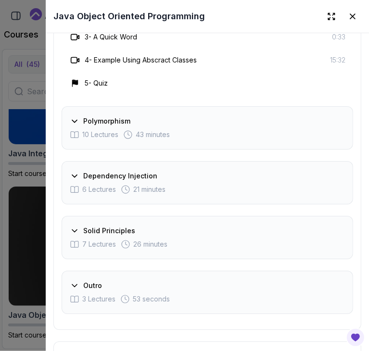
click at [96, 130] on span "10 Lectures" at bounding box center [100, 135] width 36 height 10
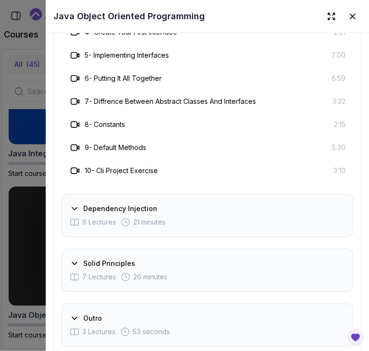
scroll to position [1664, 0]
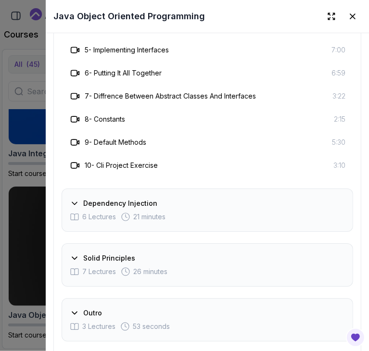
click at [96, 198] on h3 "Dependency Injection" at bounding box center [120, 203] width 74 height 10
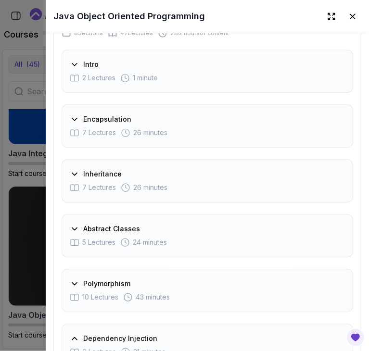
scroll to position [1295, 0]
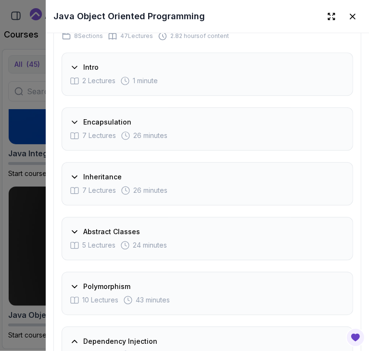
click at [13, 149] on div at bounding box center [184, 175] width 369 height 351
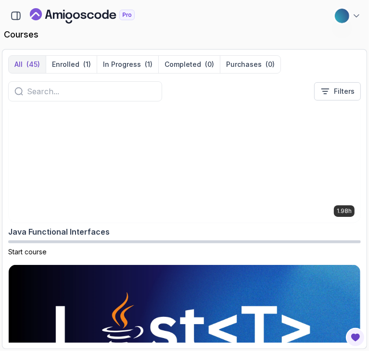
scroll to position [2791, 0]
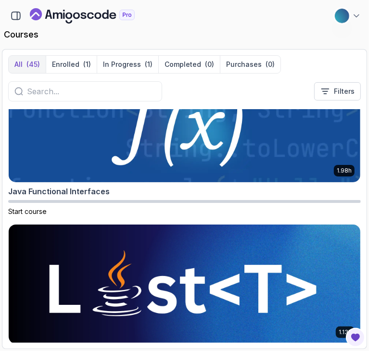
click at [51, 303] on img at bounding box center [184, 283] width 369 height 125
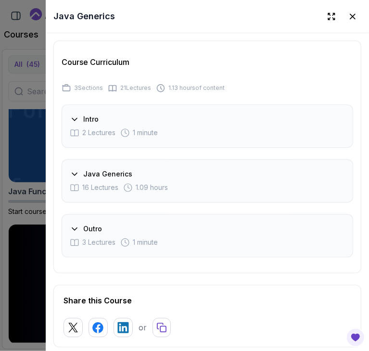
scroll to position [1218, 0]
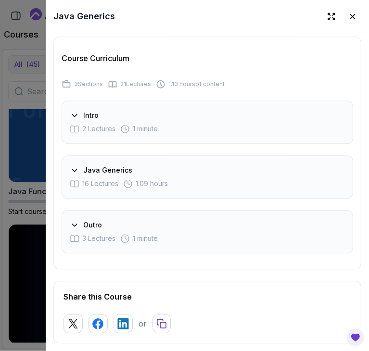
click at [74, 175] on icon at bounding box center [75, 170] width 10 height 10
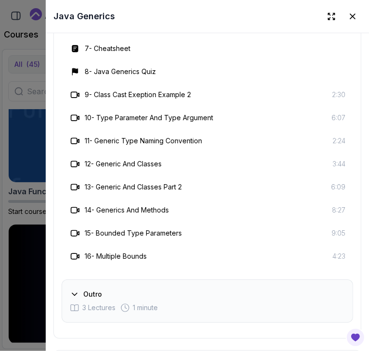
scroll to position [1520, 0]
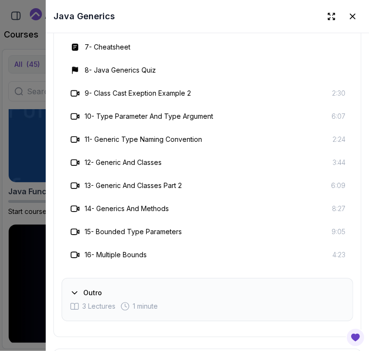
click at [12, 217] on div at bounding box center [184, 175] width 369 height 351
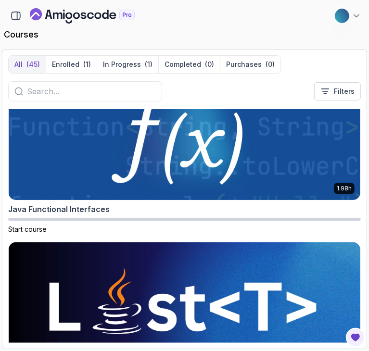
scroll to position [2770, 0]
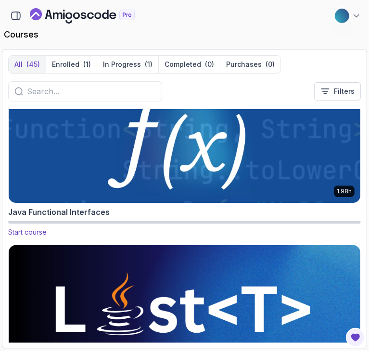
click at [31, 179] on img at bounding box center [184, 143] width 369 height 125
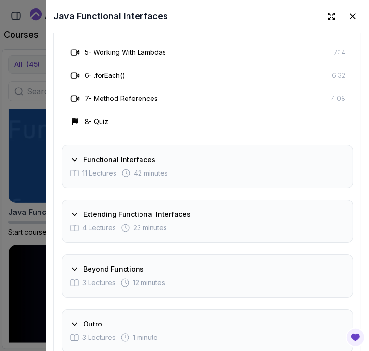
scroll to position [1584, 0]
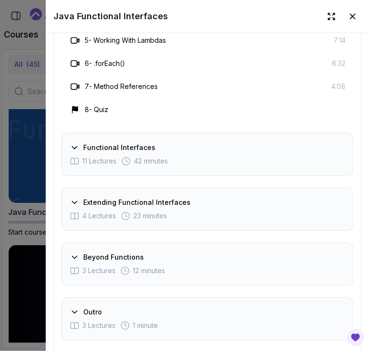
click at [104, 138] on div "Functional Interfaces 11 Lectures 42 minutes" at bounding box center [206, 154] width 291 height 43
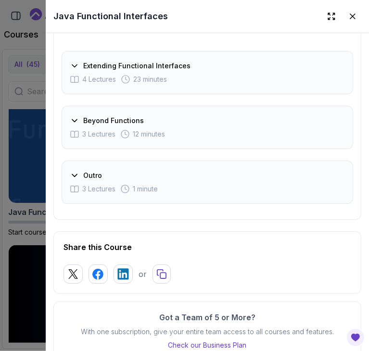
scroll to position [1790, 0]
click at [35, 115] on div at bounding box center [184, 175] width 369 height 351
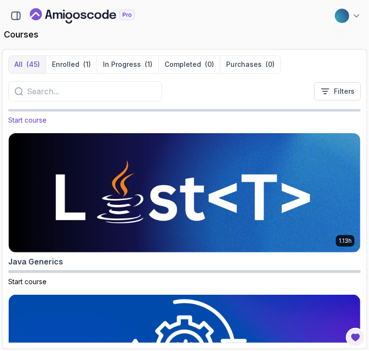
scroll to position [2892, 0]
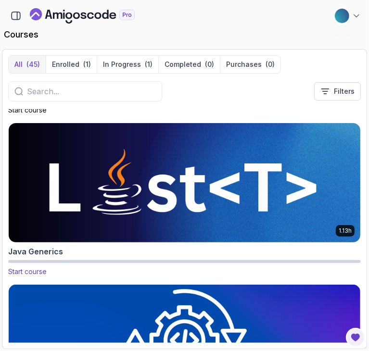
click at [57, 169] on img at bounding box center [184, 182] width 369 height 125
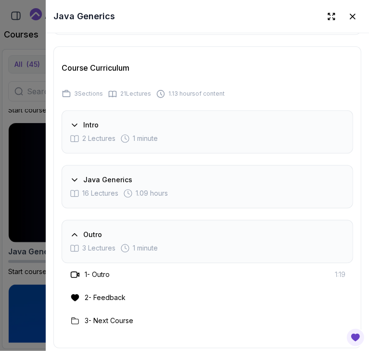
scroll to position [1217, 0]
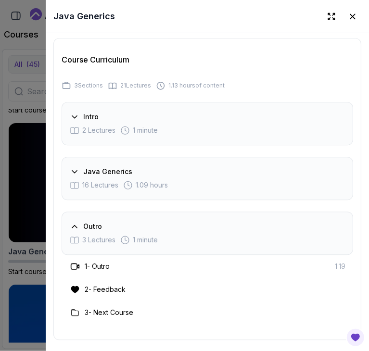
click at [74, 172] on icon at bounding box center [74, 171] width 5 height 2
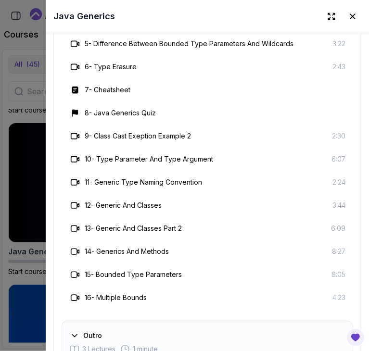
scroll to position [1476, 0]
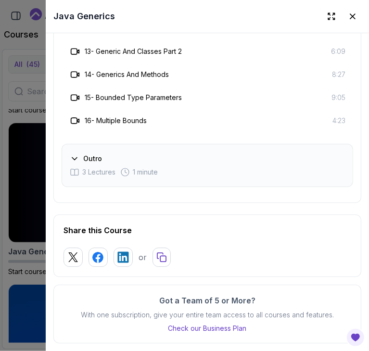
click at [92, 152] on div "Outro 3 Lectures 1 minute" at bounding box center [206, 165] width 291 height 43
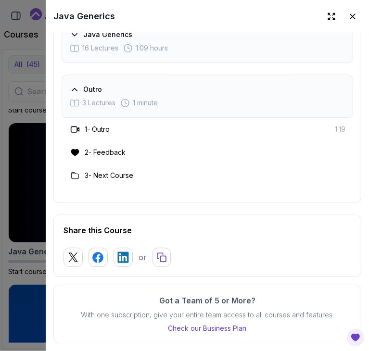
scroll to position [1357, 0]
drag, startPoint x: 84, startPoint y: 175, endPoint x: 101, endPoint y: 175, distance: 17.3
click at [101, 175] on div "3 - Next Course" at bounding box center [101, 176] width 64 height 12
click at [101, 175] on h3 "3 - Next Course" at bounding box center [109, 176] width 49 height 10
click at [41, 188] on div at bounding box center [184, 175] width 369 height 351
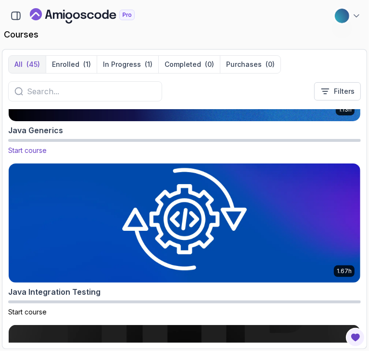
scroll to position [3041, 0]
